Goal: Check status: Check status

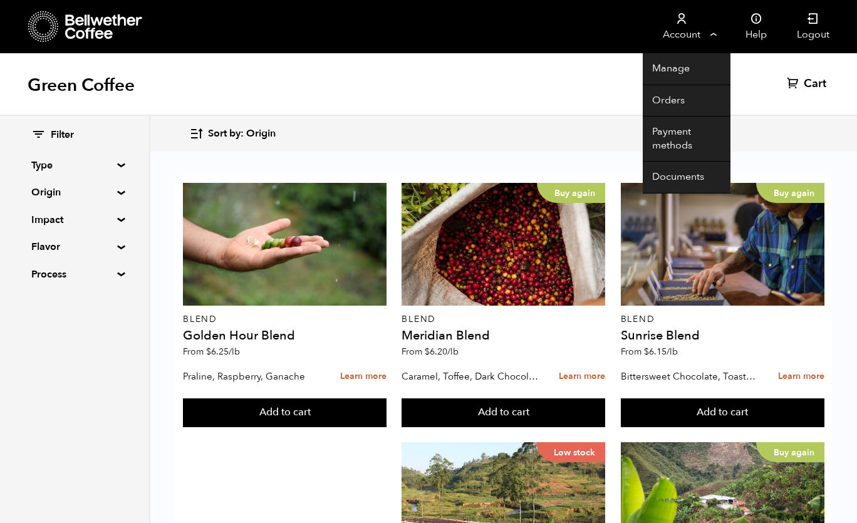
click at [715, 29] on link "Account" at bounding box center [680, 26] width 77 height 53
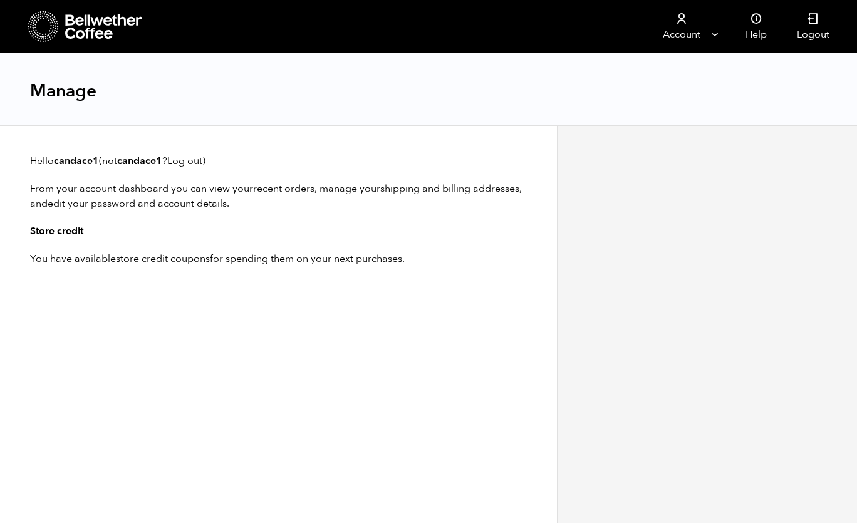
click at [678, 97] on div "Manage" at bounding box center [428, 90] width 857 height 72
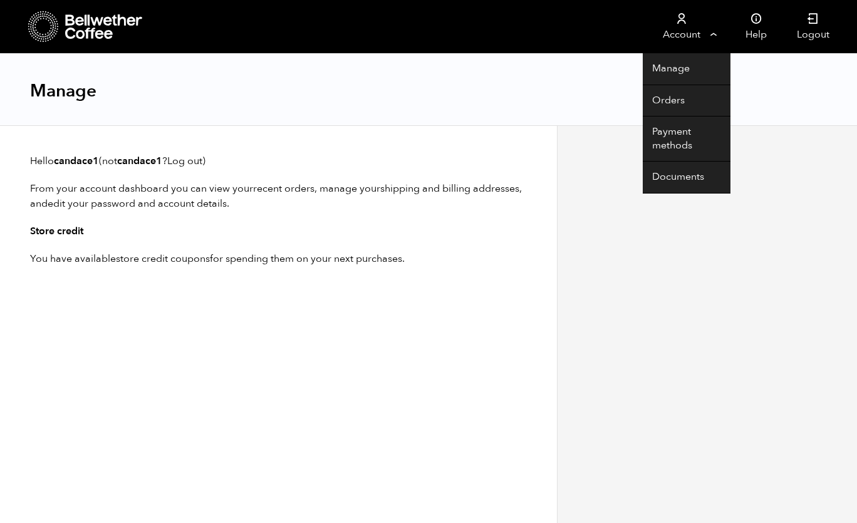
click at [684, 29] on link "Account" at bounding box center [680, 26] width 77 height 53
click at [662, 101] on link "Orders" at bounding box center [686, 101] width 88 height 32
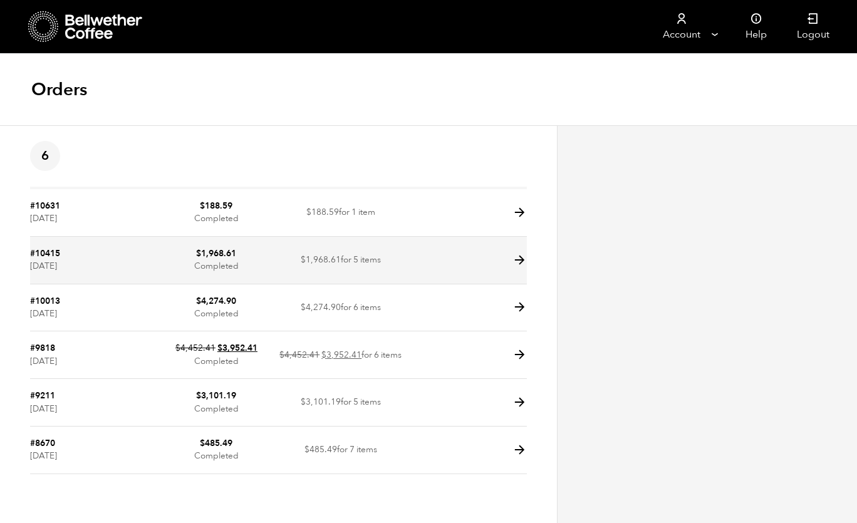
click at [323, 261] on span "$ 1,968.61" at bounding box center [321, 260] width 40 height 12
click at [518, 259] on icon at bounding box center [519, 260] width 14 height 14
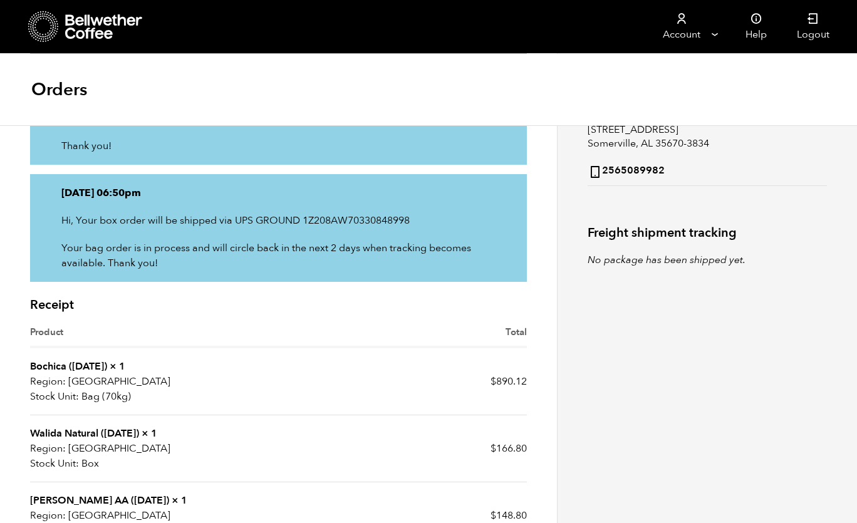
scroll to position [252, 0]
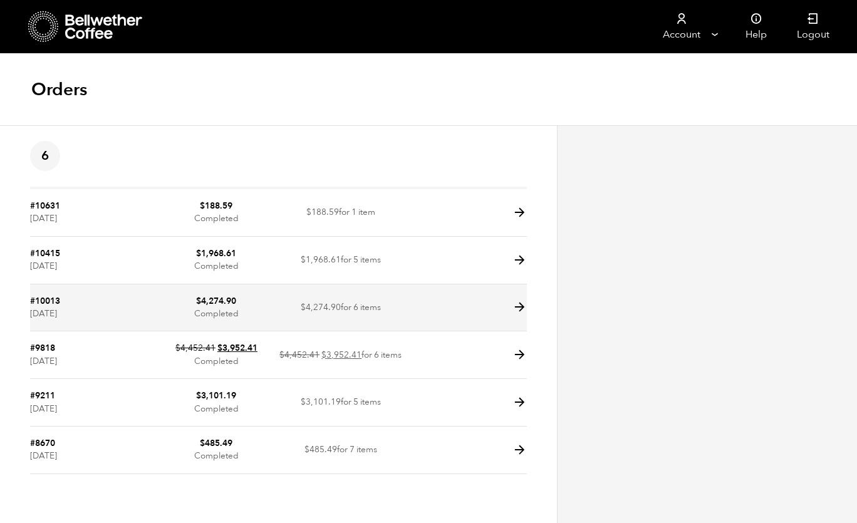
click at [520, 304] on icon at bounding box center [519, 307] width 14 height 14
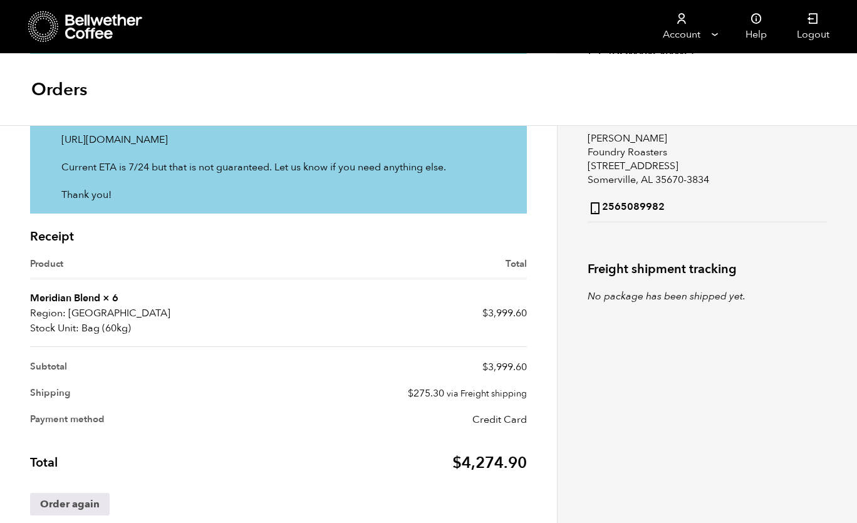
scroll to position [244, 0]
